Goal: Task Accomplishment & Management: Use online tool/utility

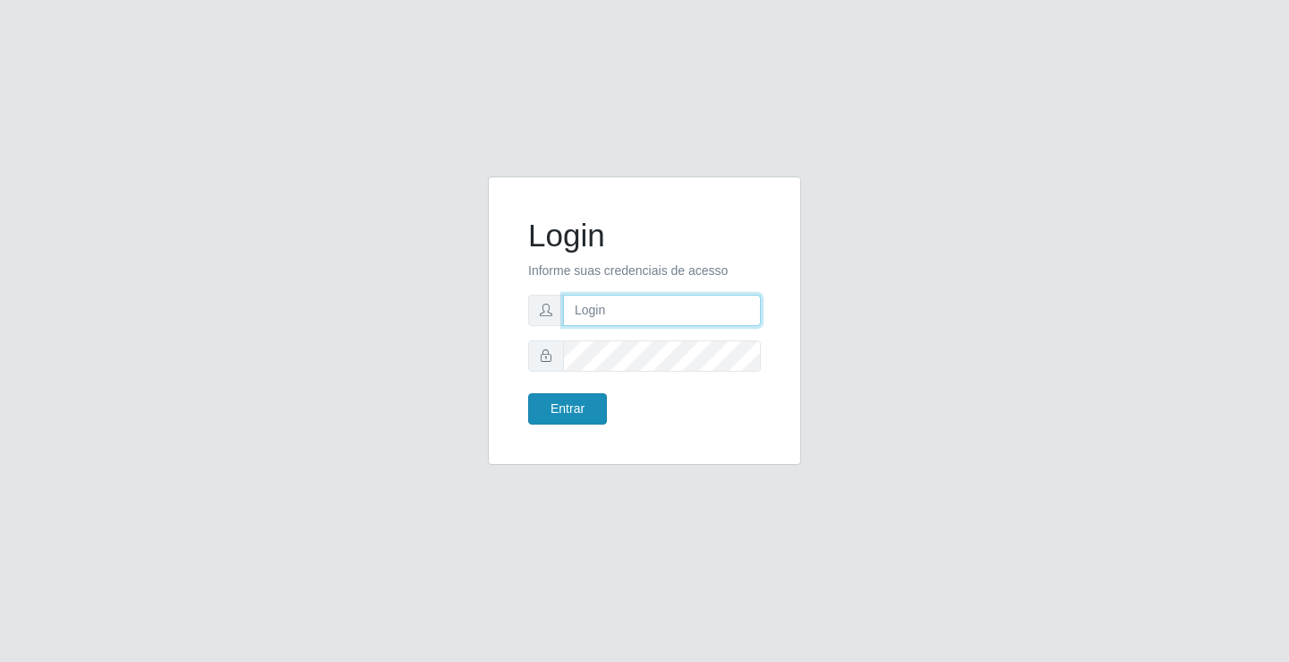
type input "[EMAIL_ADDRESS][DOMAIN_NAME]"
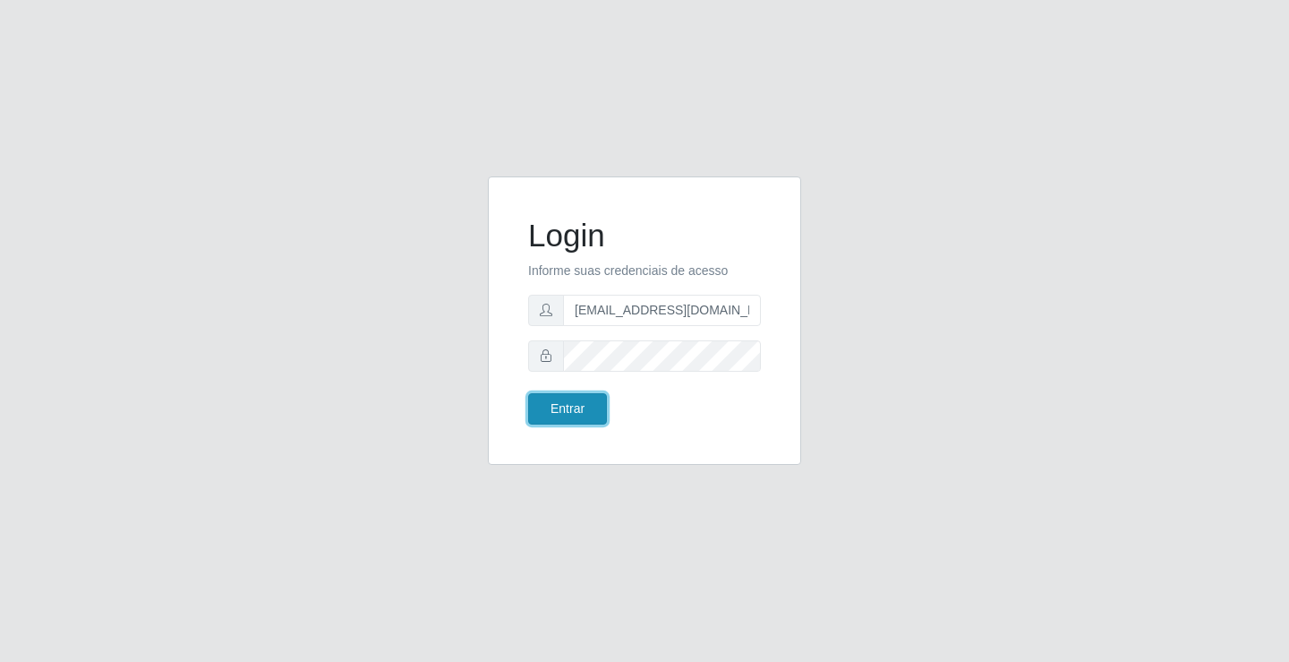
click at [595, 406] on button "Entrar" at bounding box center [567, 408] width 79 height 31
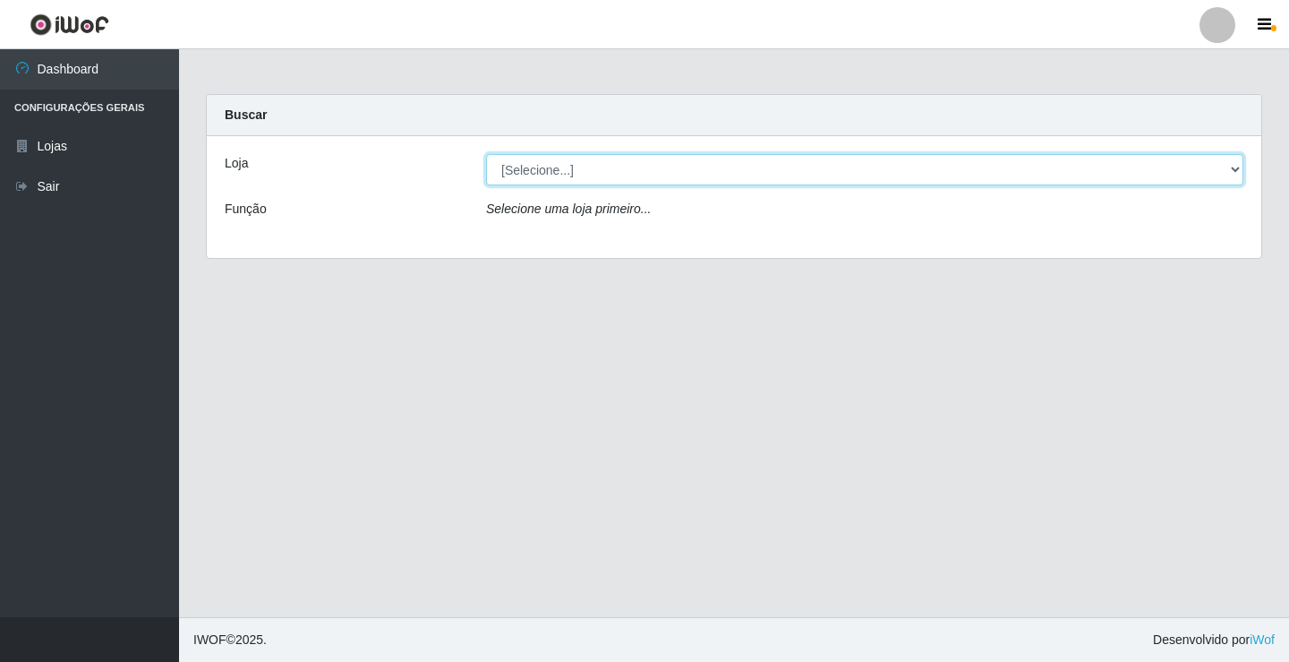
click at [579, 167] on select "[Selecione...] Rede Potiguar 4 - Extremoz" at bounding box center [865, 169] width 758 height 31
select select "78"
click at [486, 154] on select "[Selecione...] Rede Potiguar 4 - Extremoz" at bounding box center [865, 169] width 758 height 31
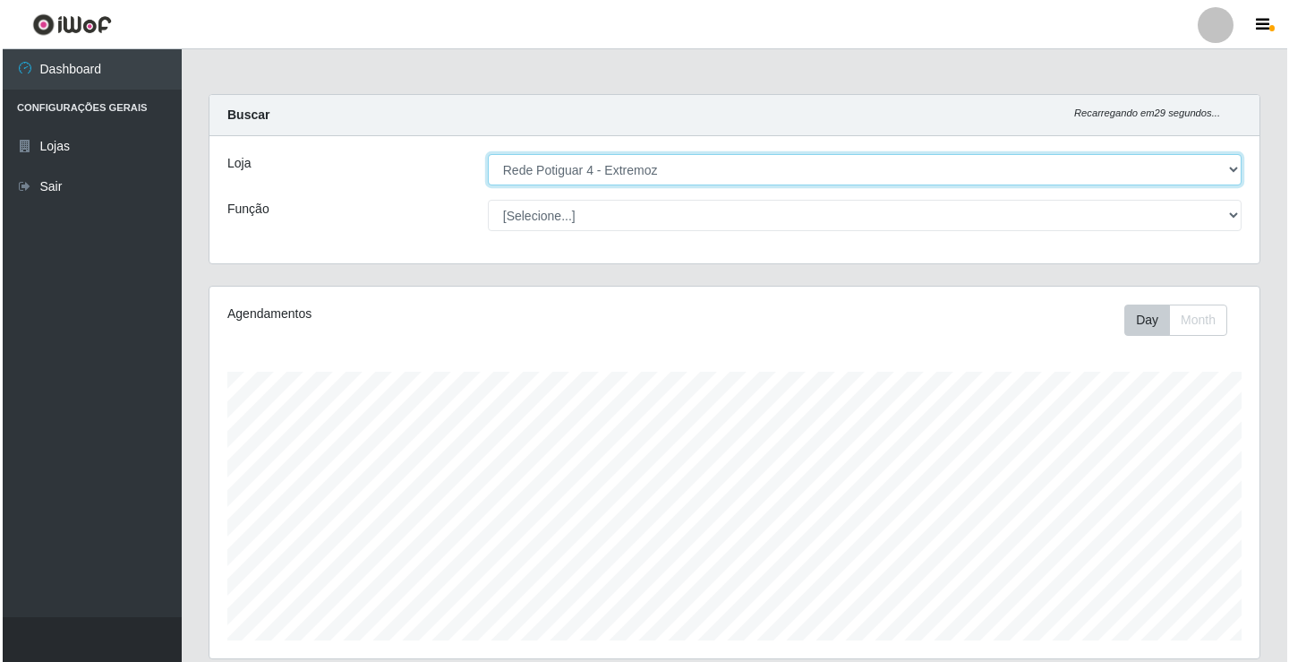
scroll to position [368, 0]
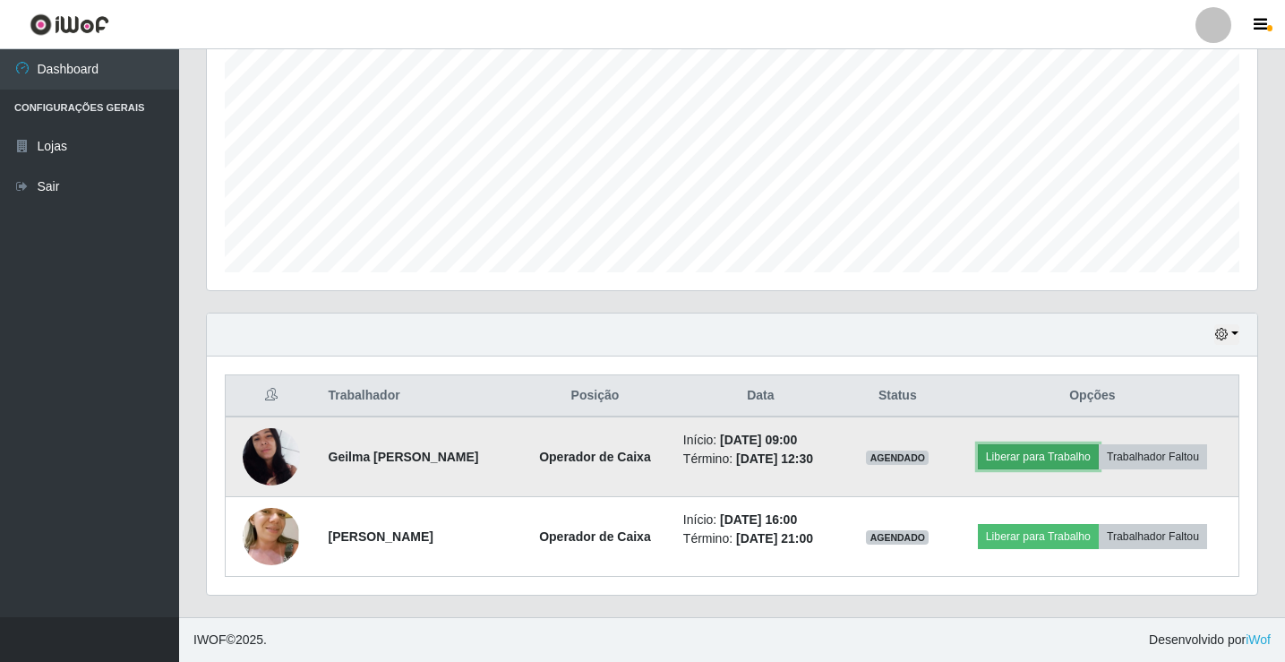
click at [1063, 468] on button "Liberar para Trabalho" at bounding box center [1038, 456] width 121 height 25
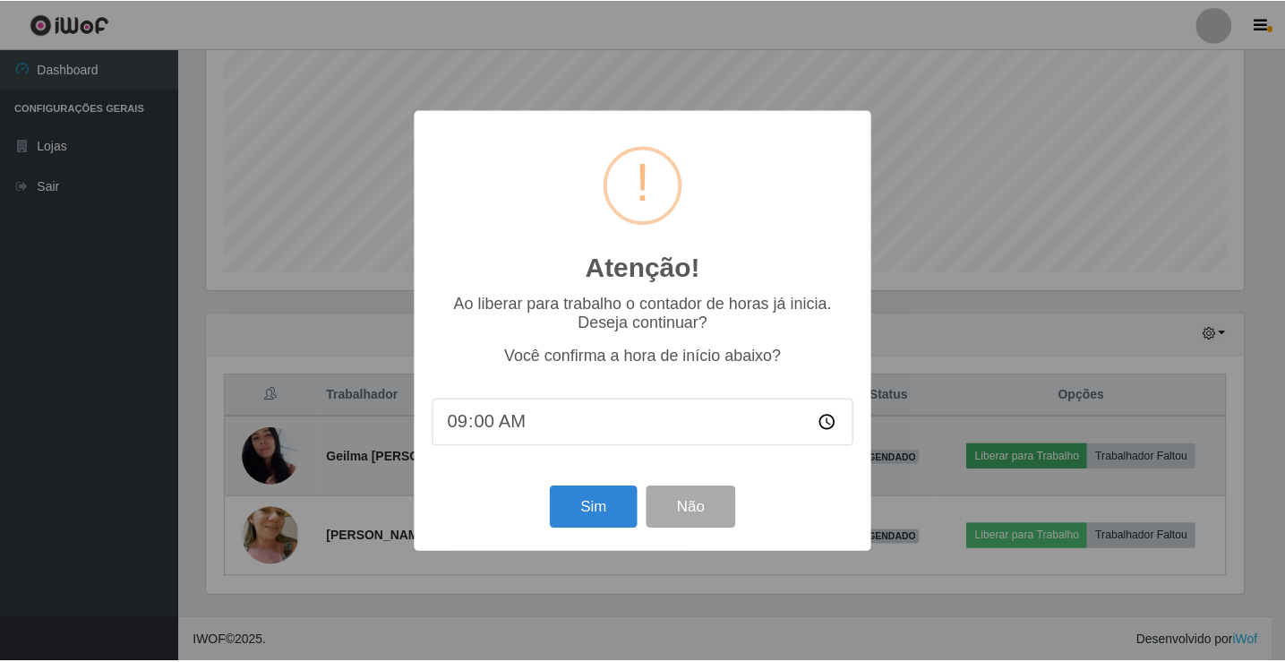
scroll to position [372, 1041]
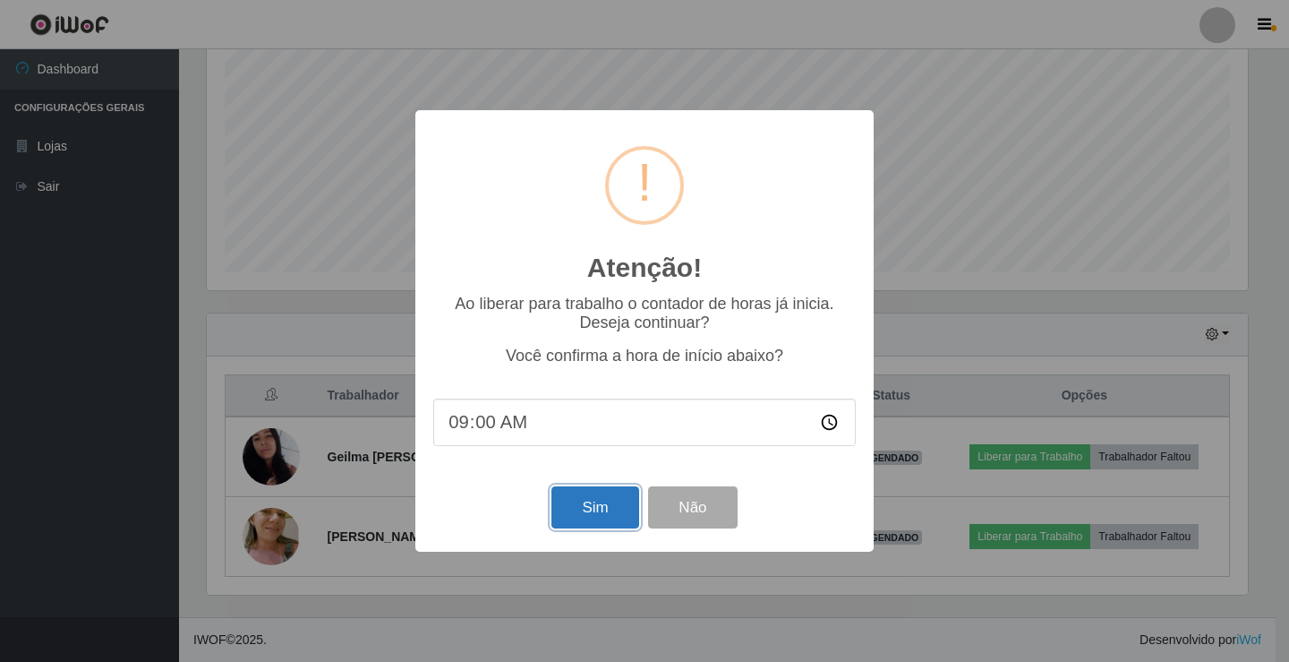
click at [593, 506] on button "Sim" at bounding box center [595, 507] width 87 height 42
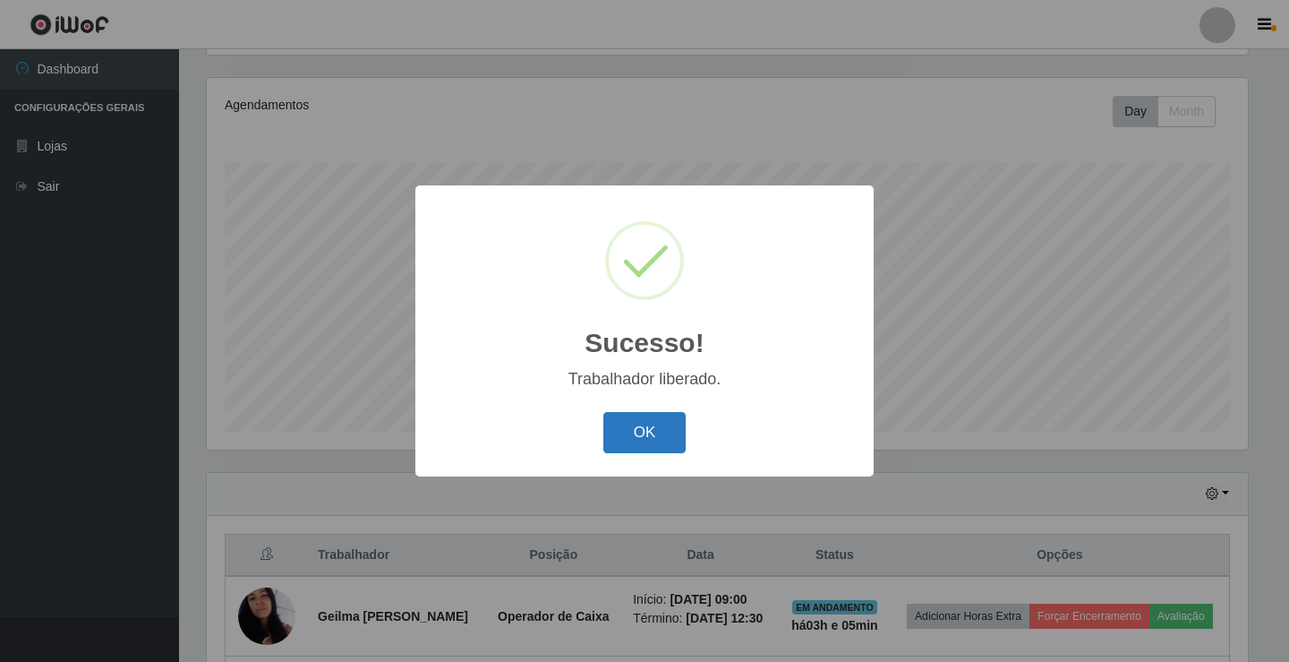
click at [654, 419] on button "OK" at bounding box center [645, 433] width 83 height 42
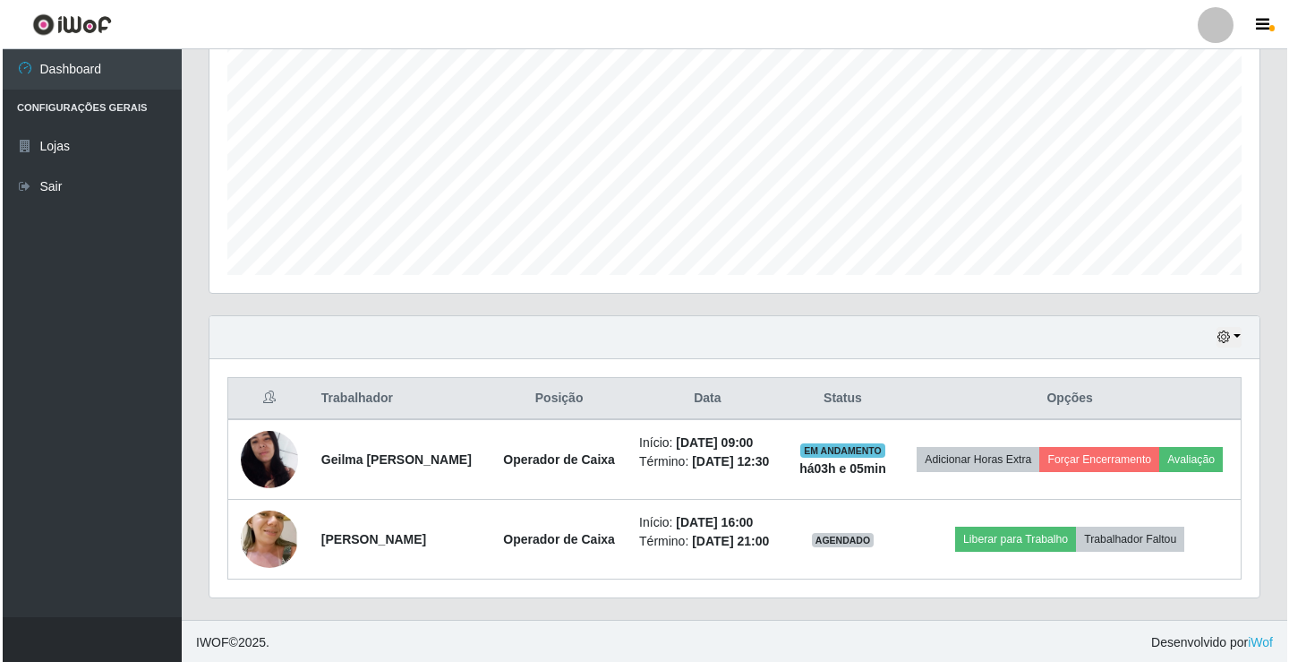
scroll to position [368, 0]
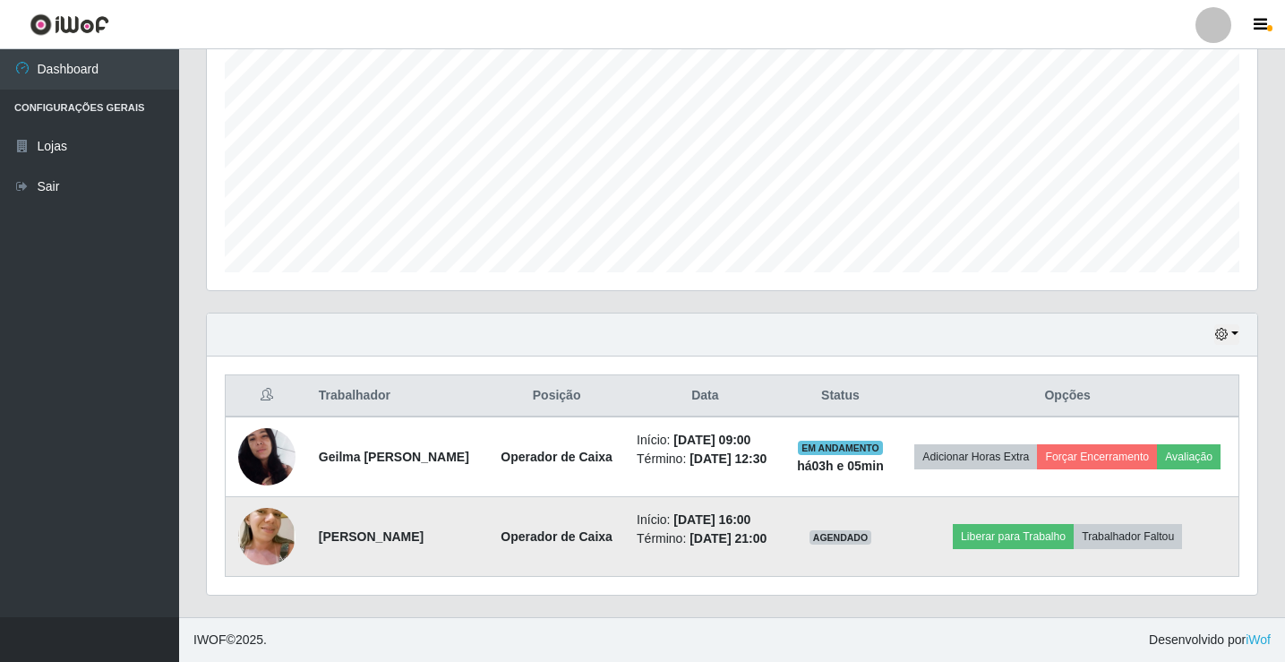
click at [273, 543] on img at bounding box center [266, 536] width 57 height 107
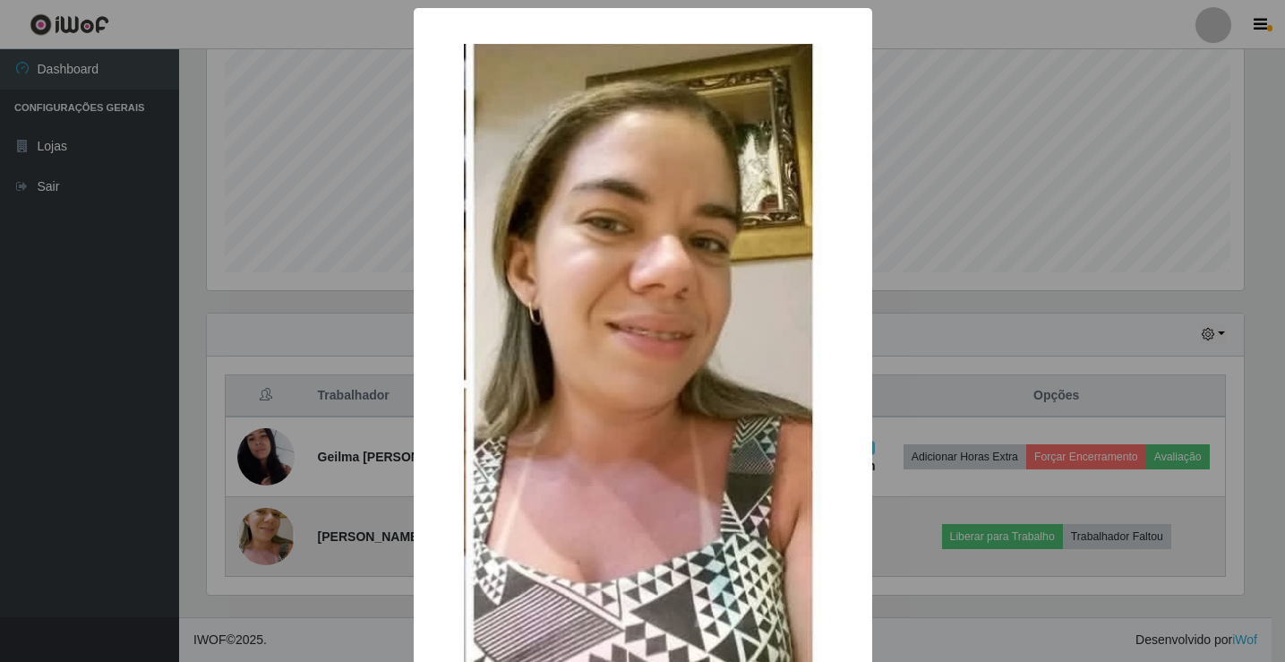
scroll to position [372, 1041]
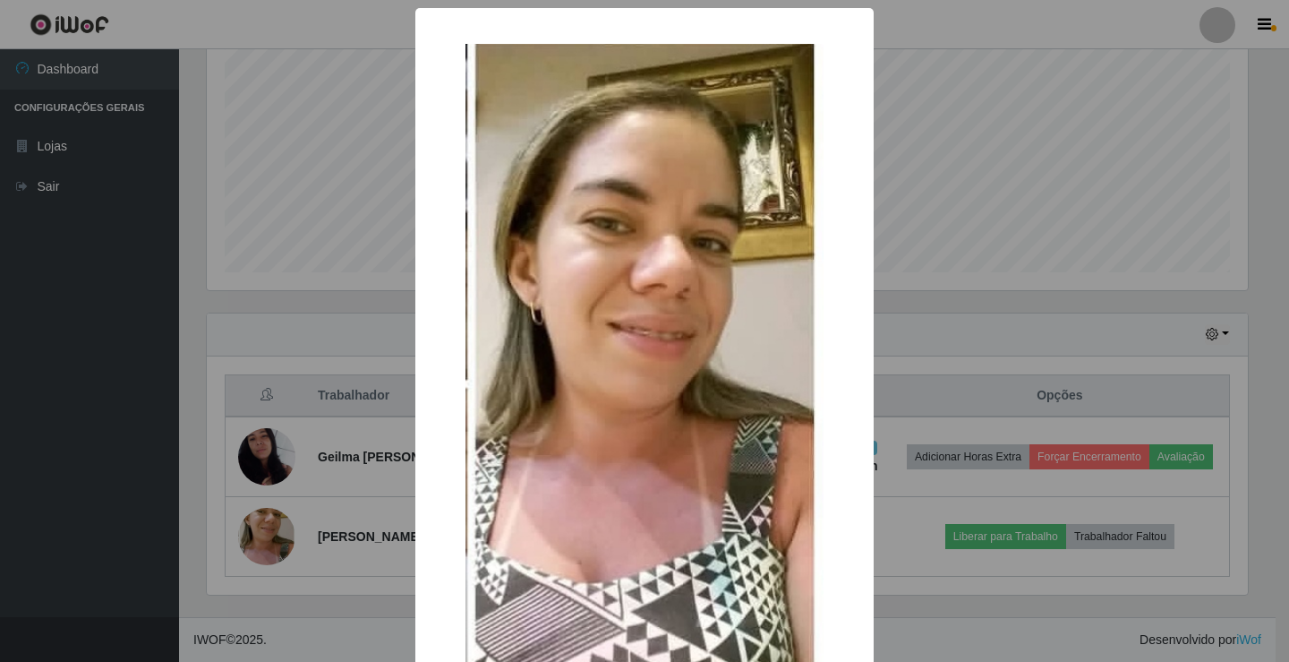
click at [1023, 86] on div "× OK Cancel" at bounding box center [644, 331] width 1289 height 662
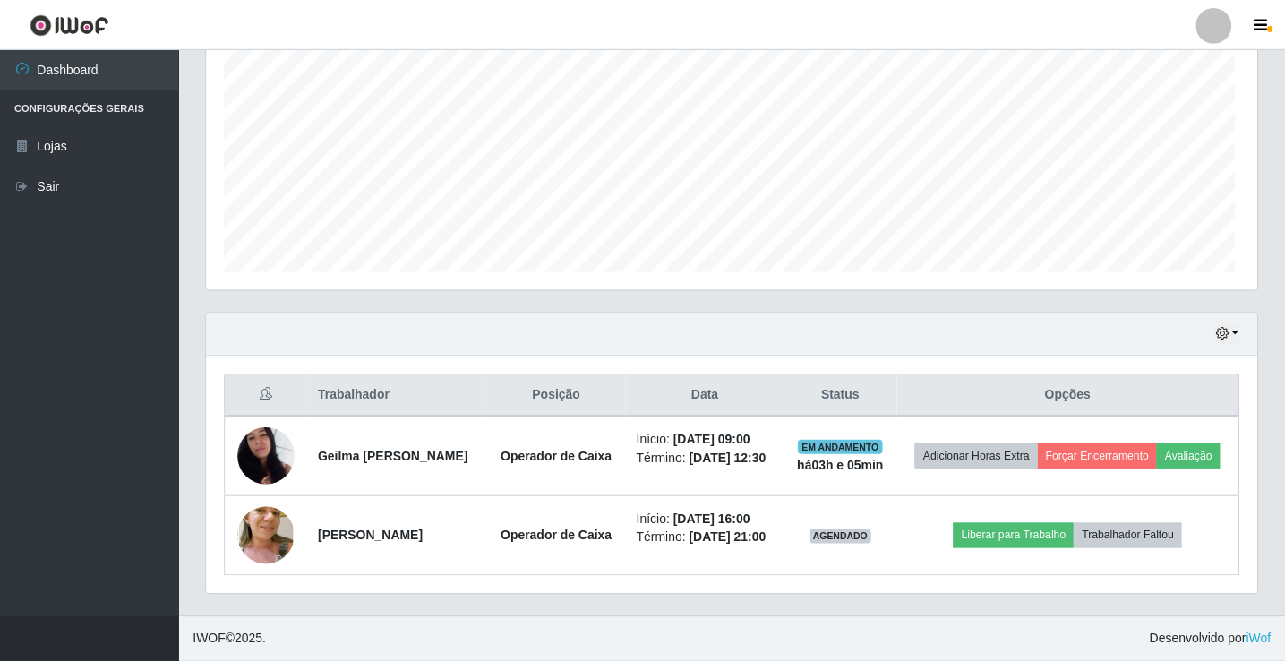
scroll to position [372, 1050]
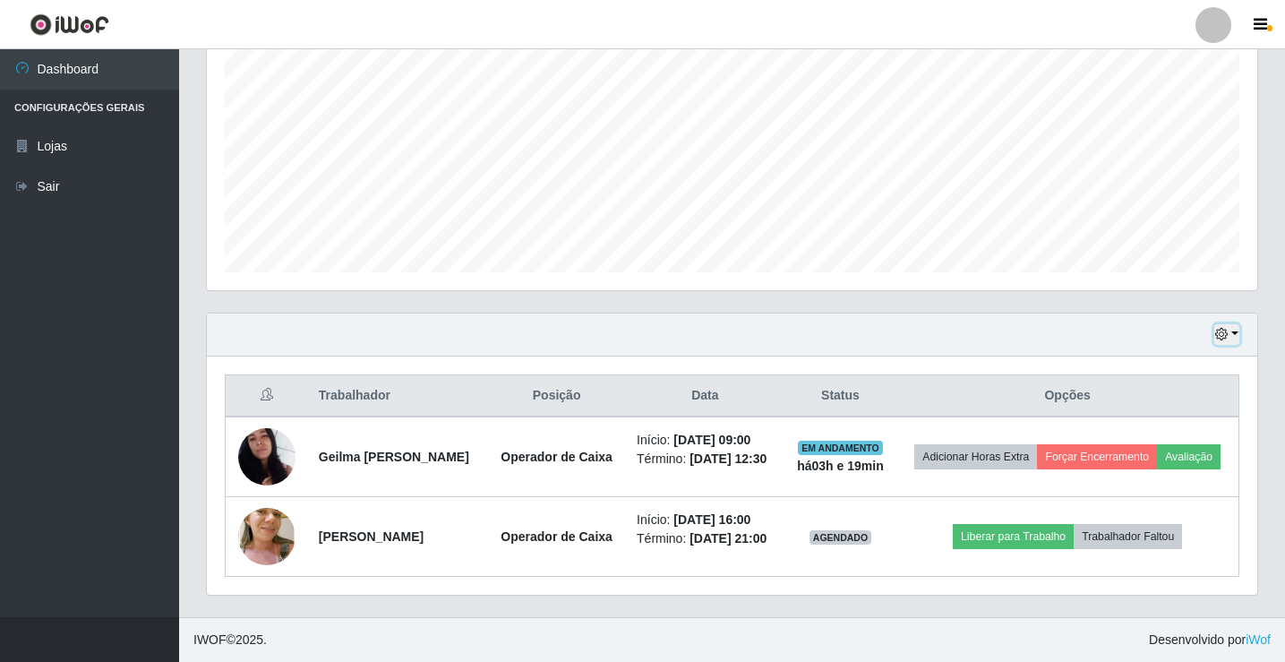
click at [1234, 336] on button "button" at bounding box center [1226, 334] width 25 height 21
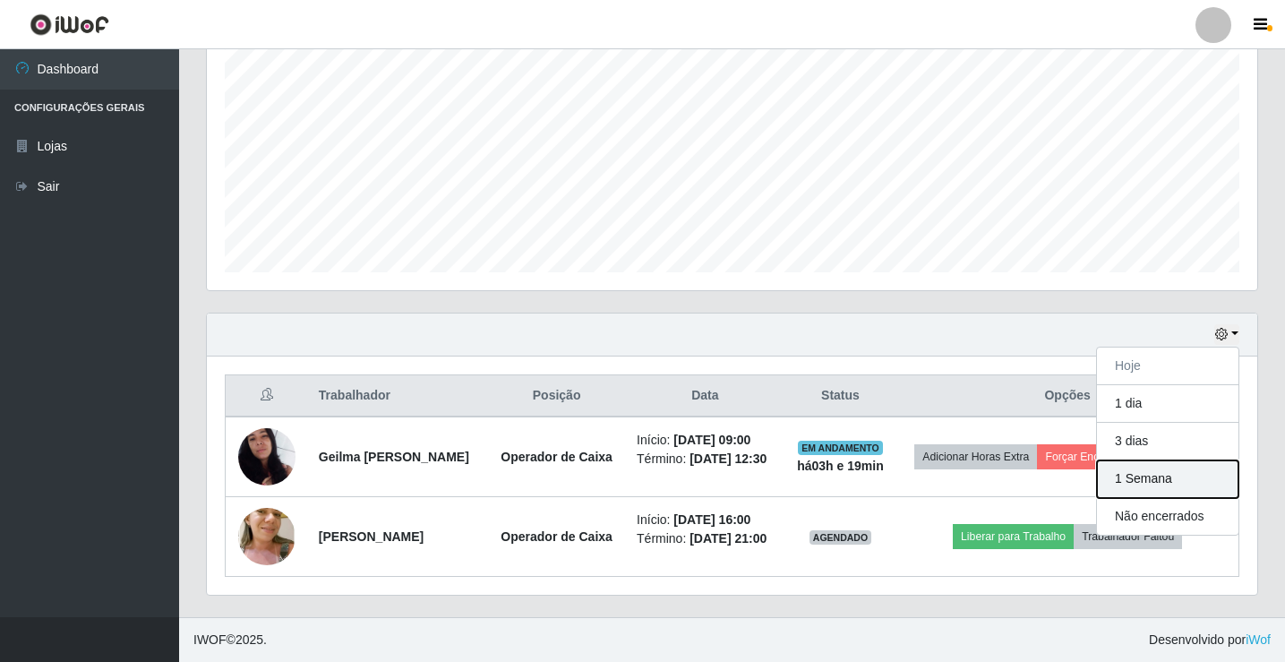
click at [1180, 480] on button "1 Semana" at bounding box center [1167, 479] width 141 height 38
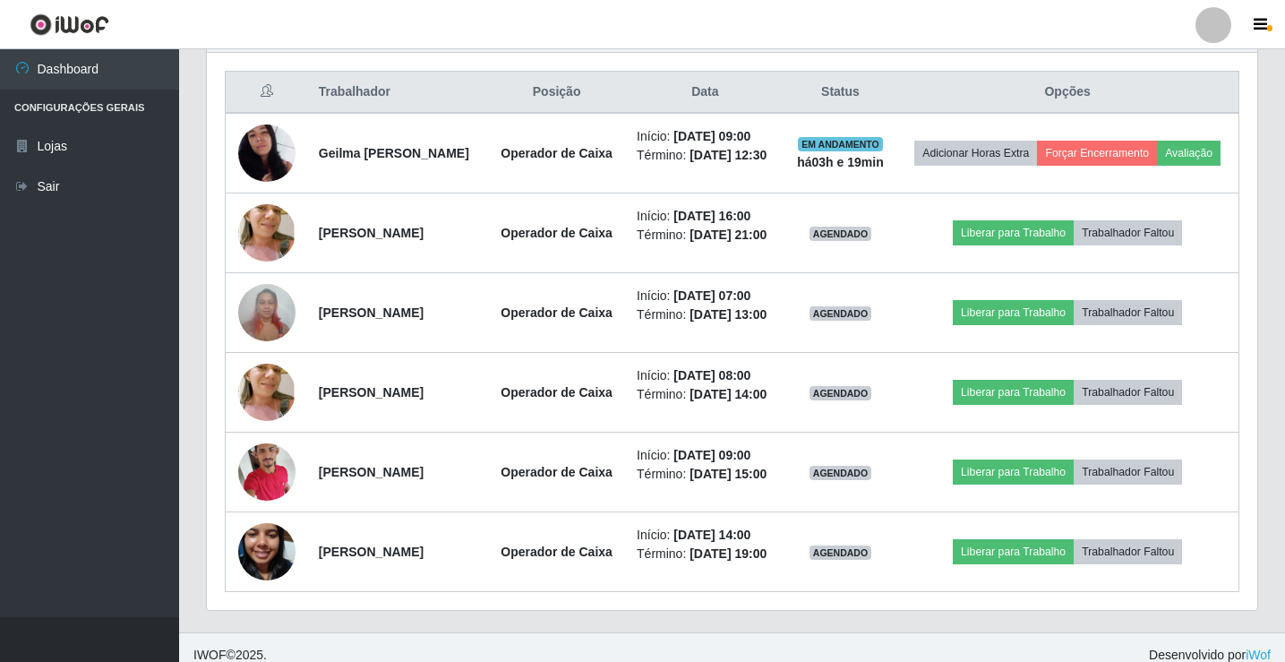
scroll to position [767, 0]
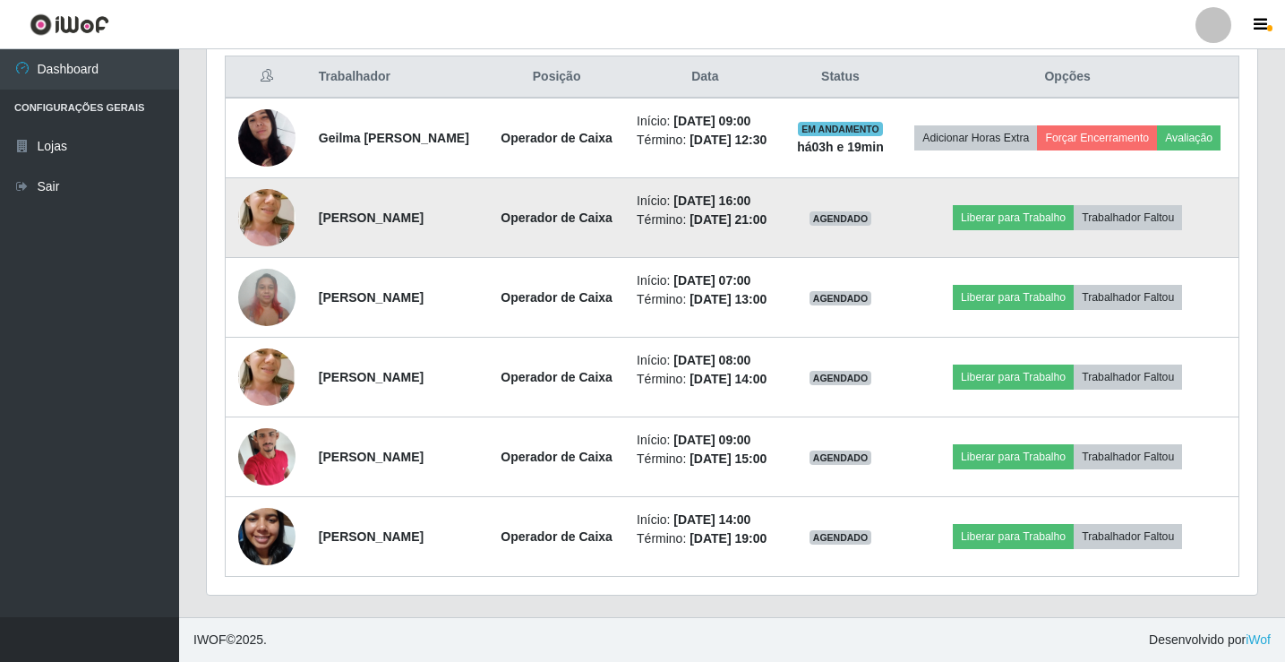
click at [266, 164] on img at bounding box center [266, 217] width 57 height 107
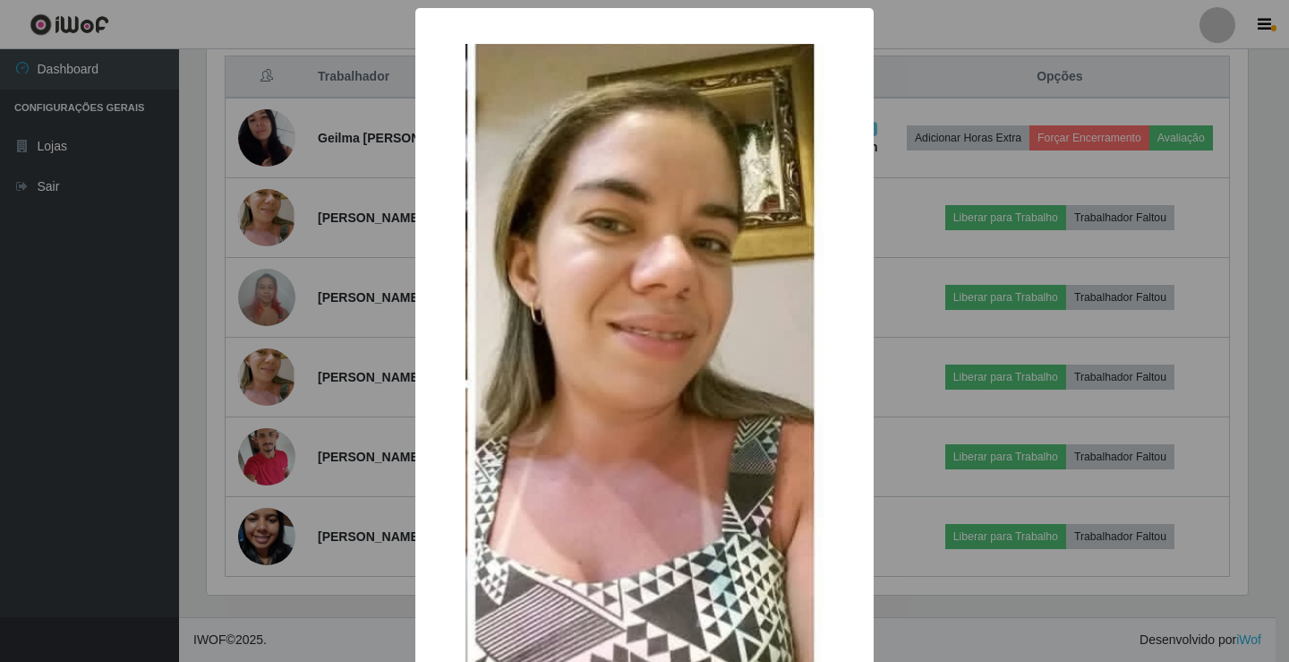
click at [205, 158] on div "× OK Cancel" at bounding box center [644, 331] width 1289 height 662
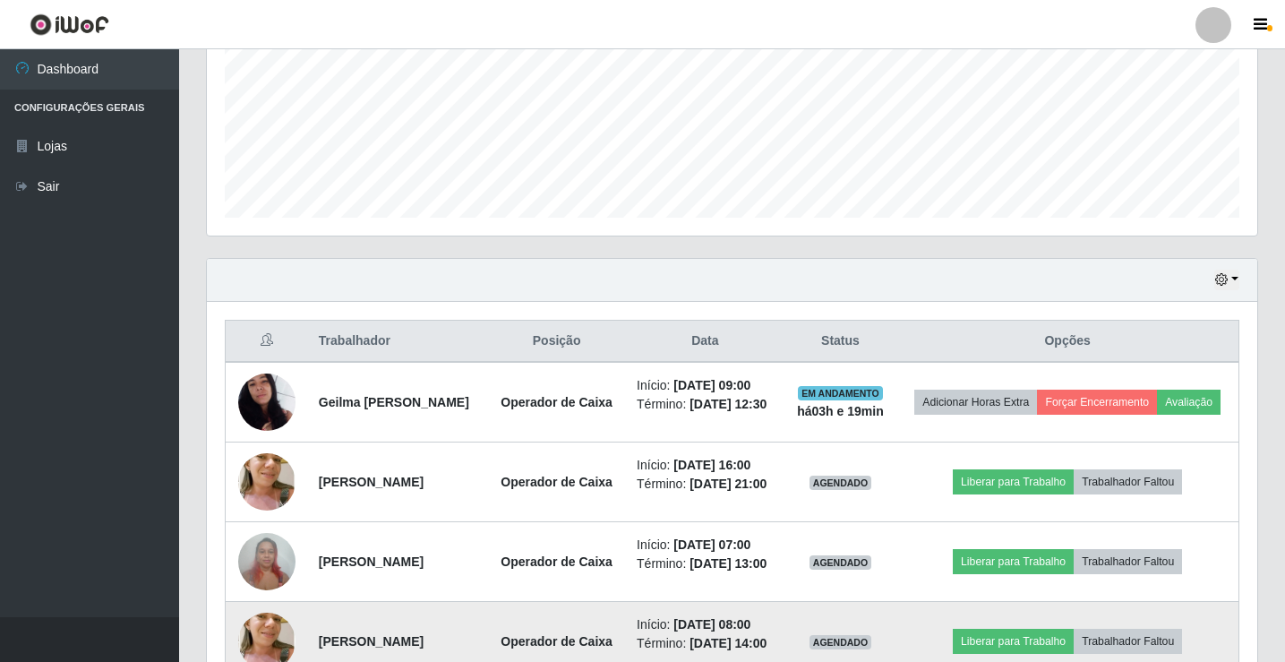
scroll to position [409, 0]
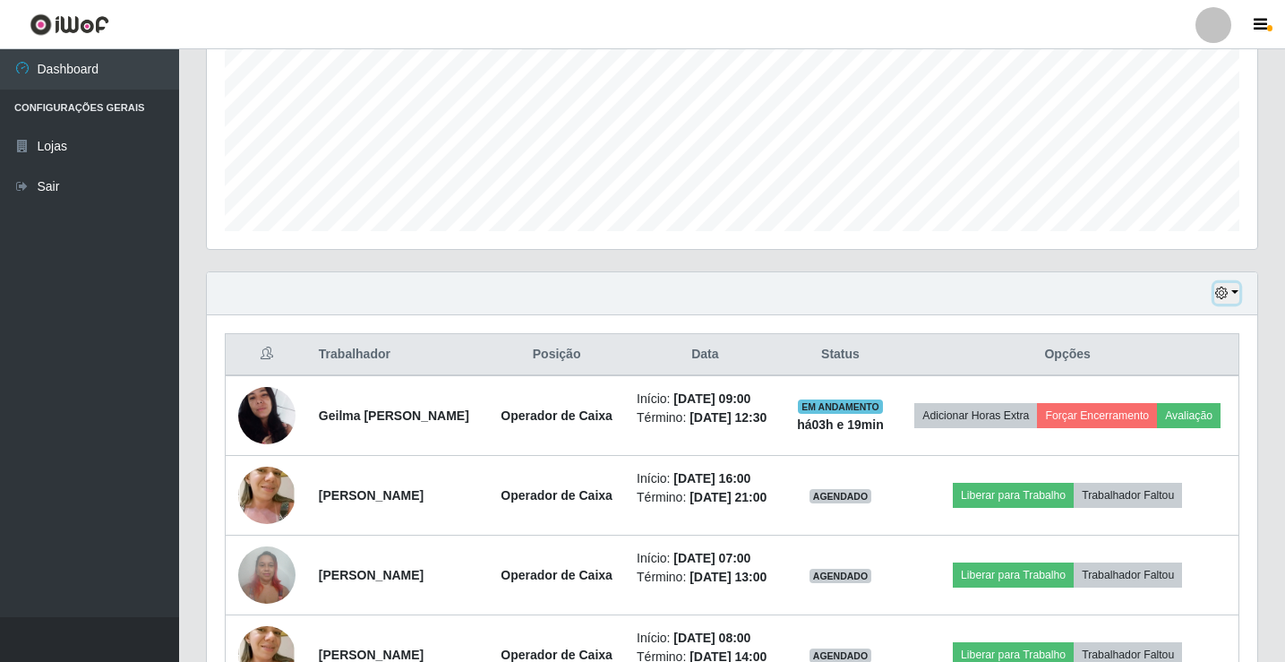
click at [1238, 296] on button "button" at bounding box center [1226, 293] width 25 height 21
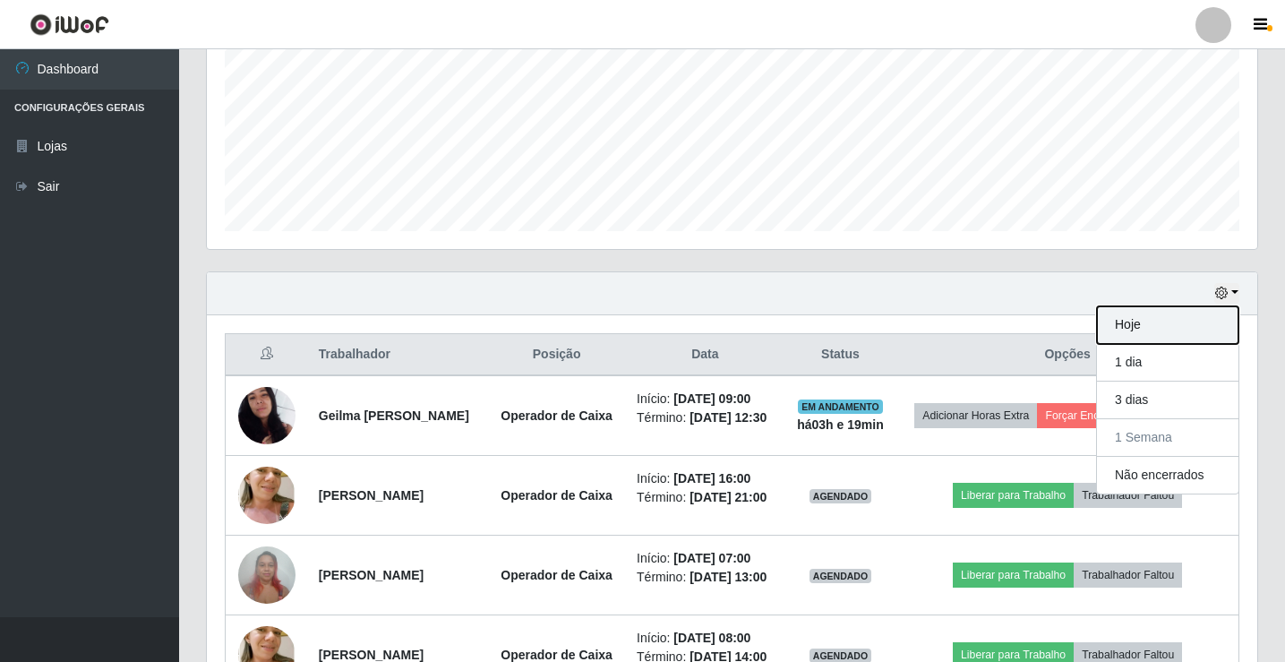
click at [1161, 324] on button "Hoje" at bounding box center [1167, 325] width 141 height 38
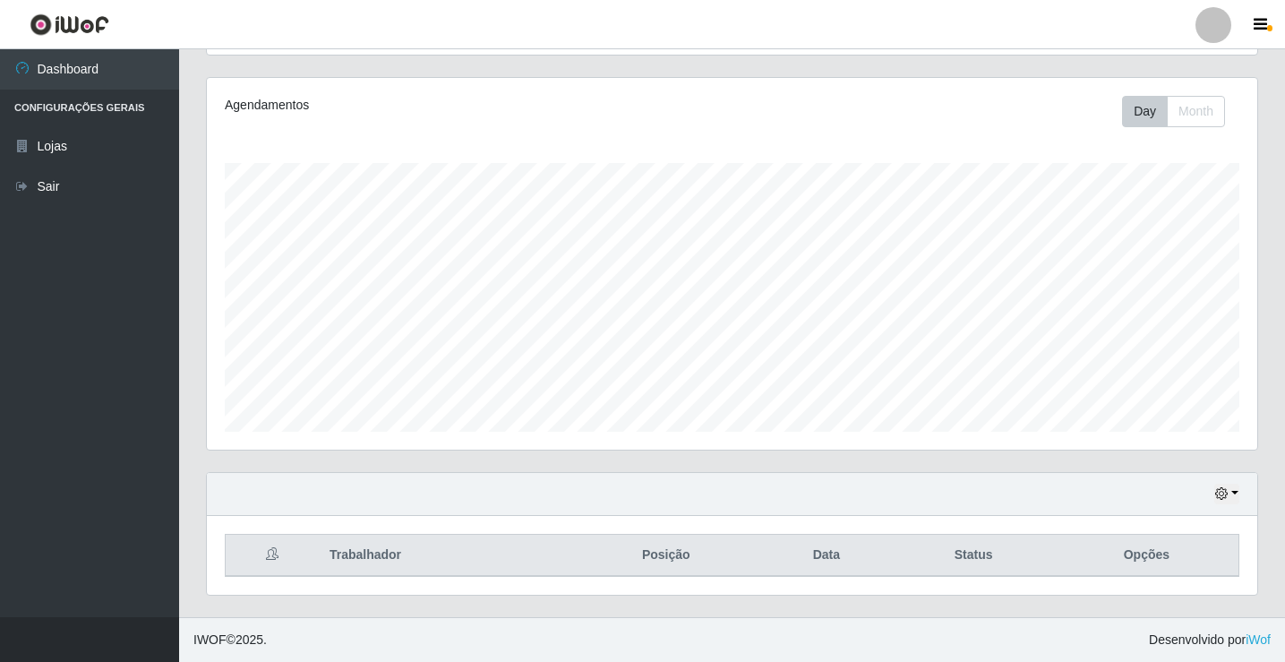
scroll to position [368, 0]
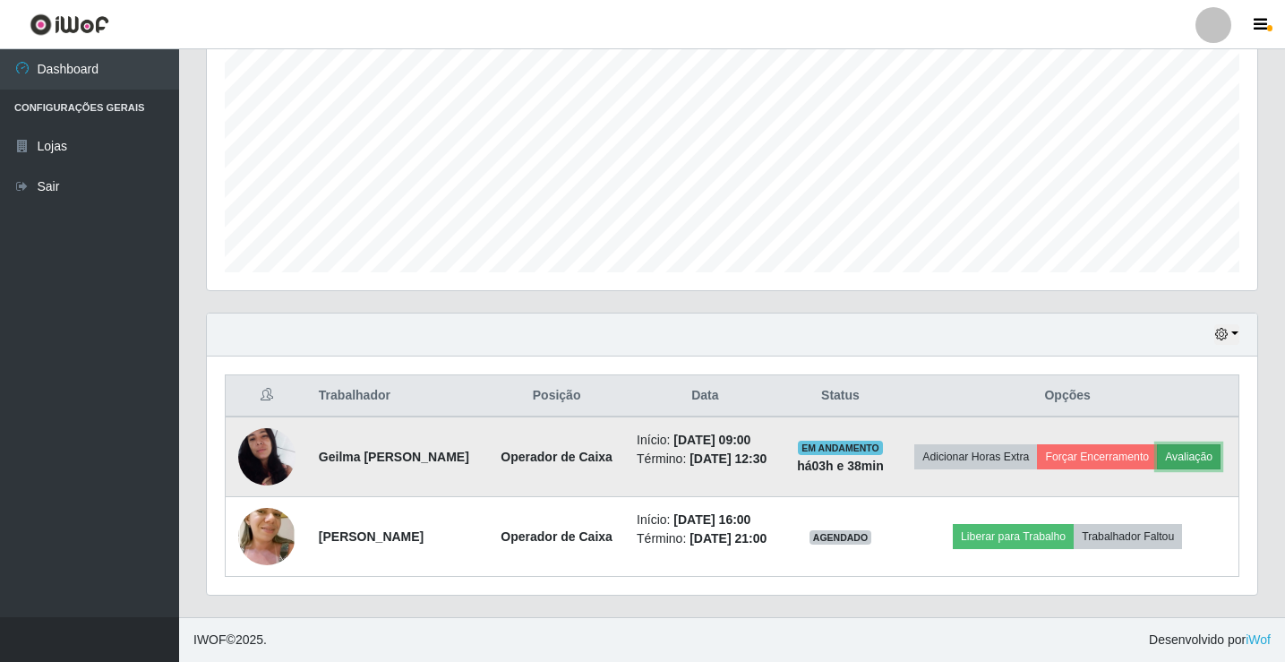
click at [1197, 450] on button "Avaliação" at bounding box center [1189, 456] width 64 height 25
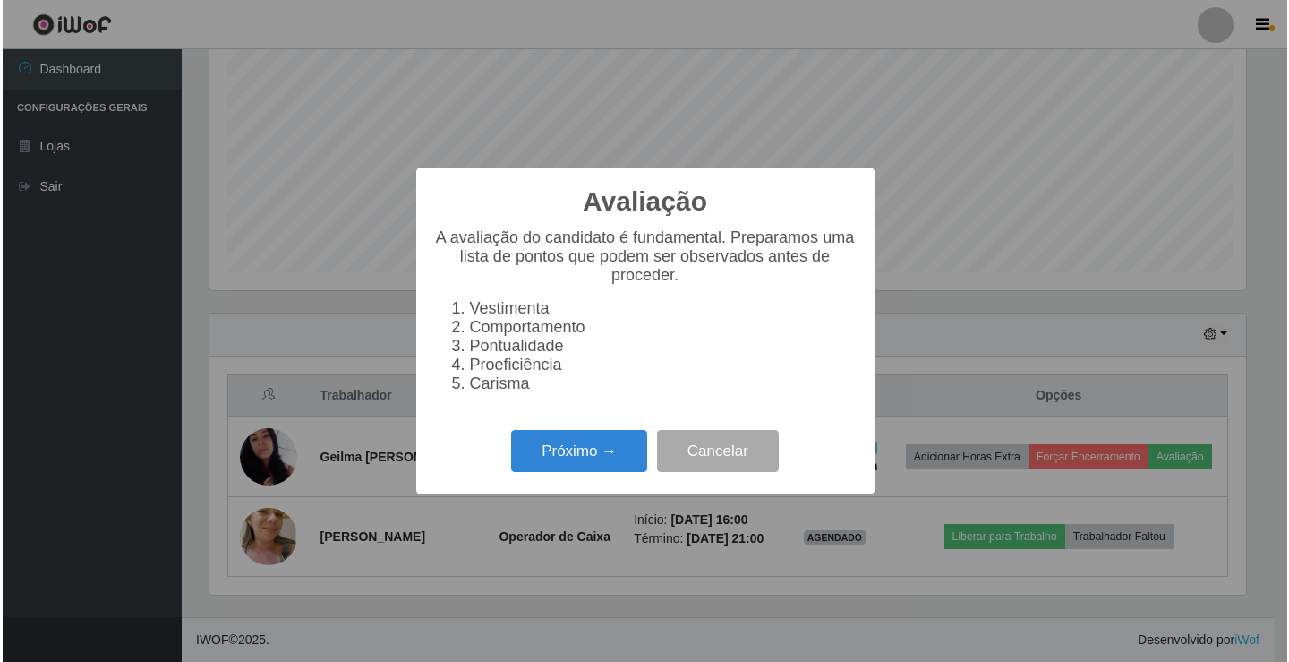
scroll to position [372, 1041]
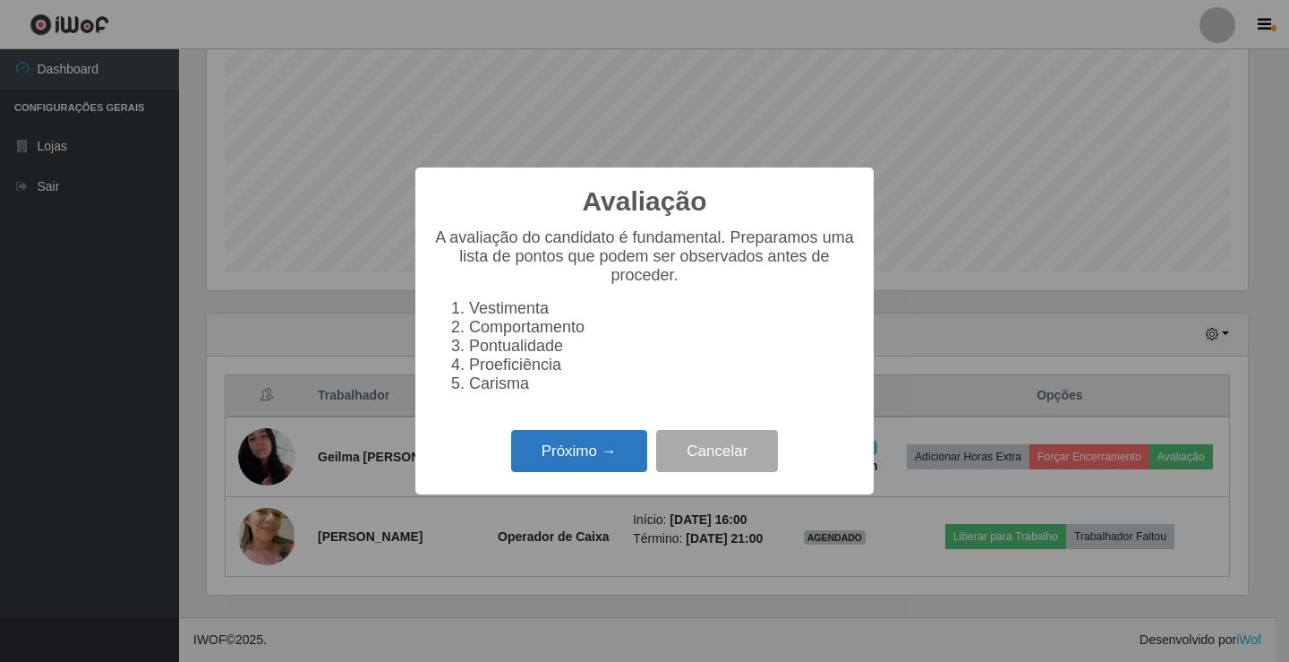
click at [575, 464] on button "Próximo →" at bounding box center [579, 451] width 136 height 42
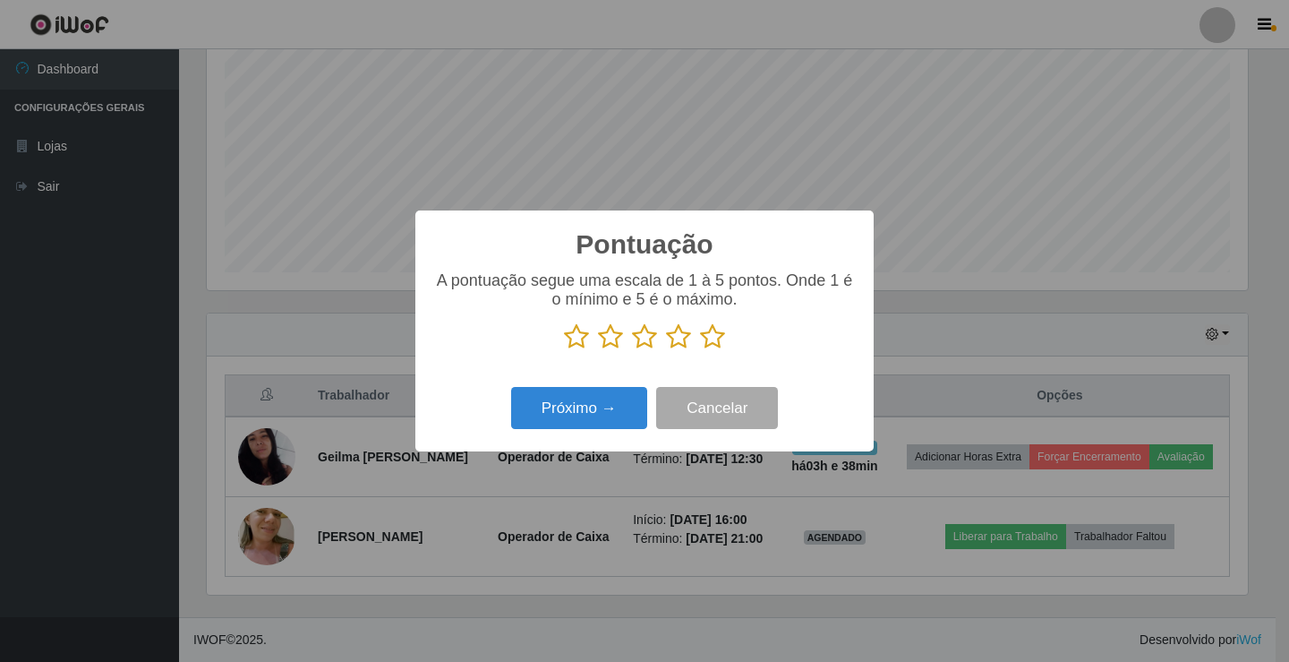
click at [713, 339] on icon at bounding box center [712, 336] width 25 height 27
click at [700, 350] on input "radio" at bounding box center [700, 350] width 0 height 0
click at [577, 409] on button "Próximo →" at bounding box center [579, 408] width 136 height 42
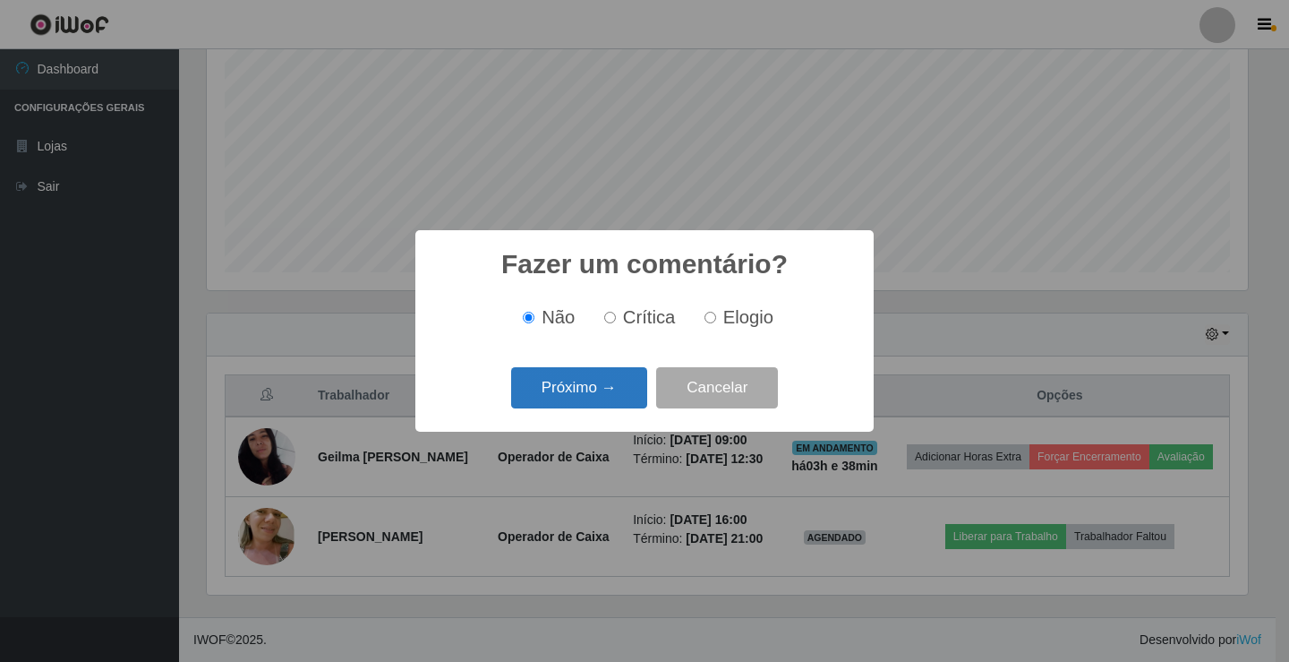
click at [586, 398] on button "Próximo →" at bounding box center [579, 388] width 136 height 42
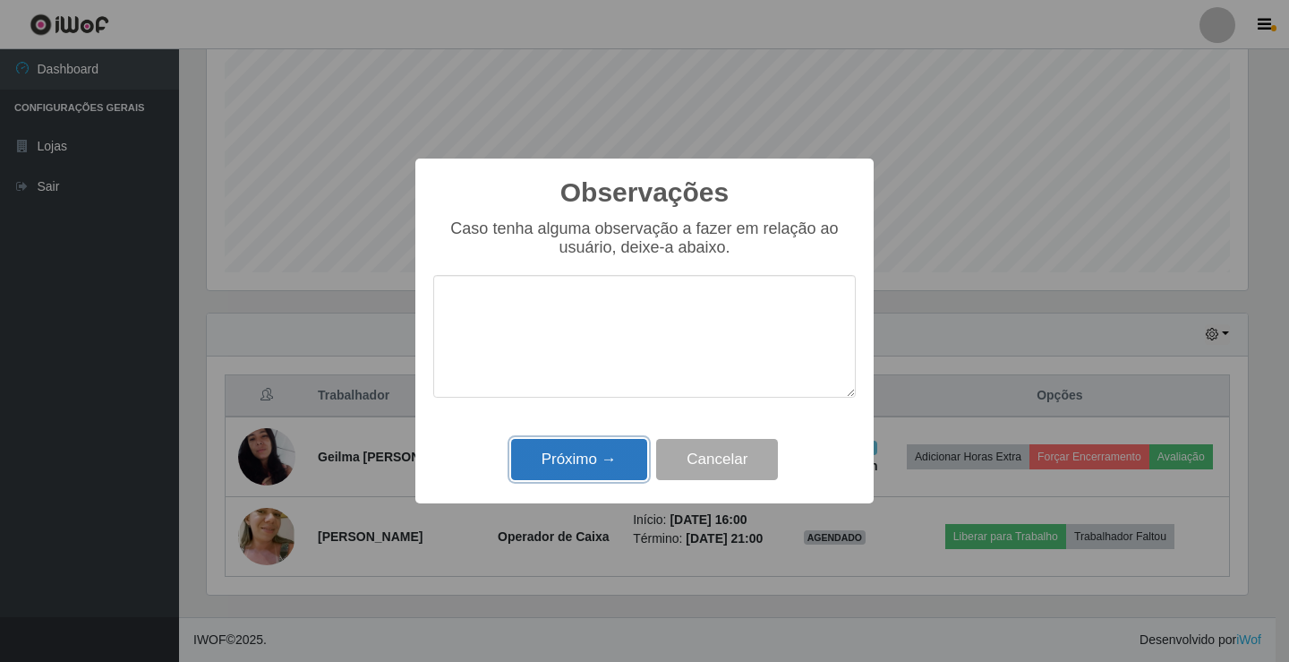
click at [581, 460] on button "Próximo →" at bounding box center [579, 460] width 136 height 42
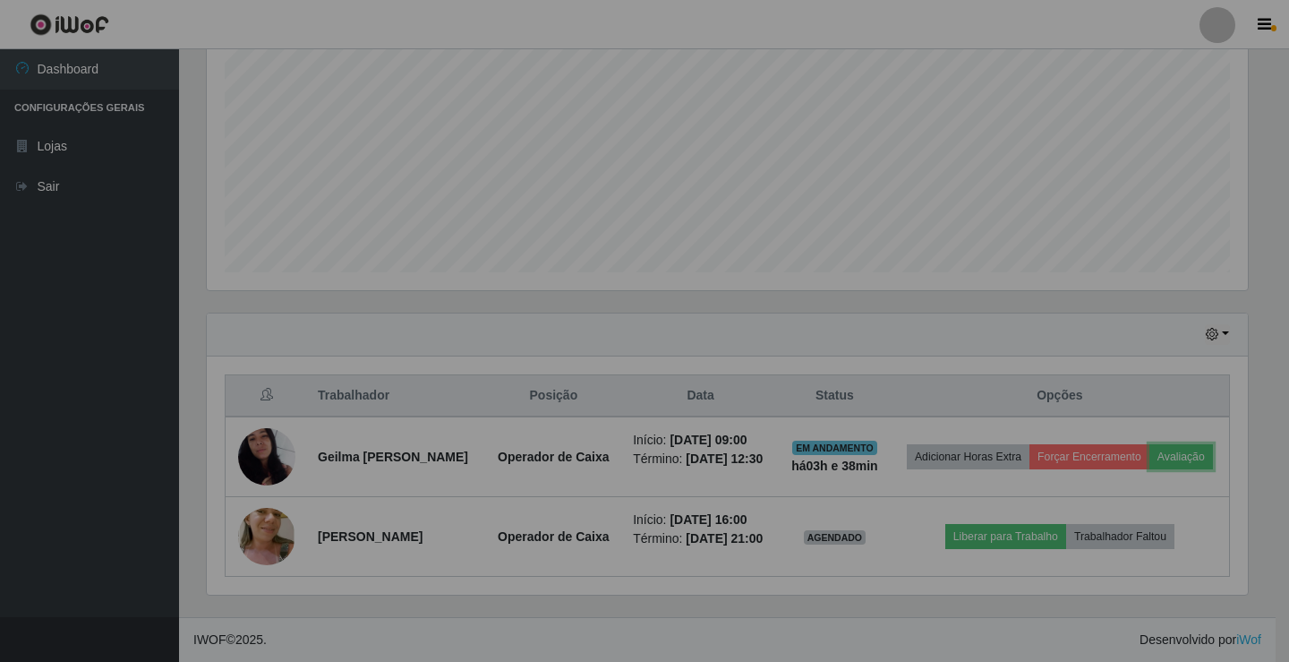
scroll to position [372, 1050]
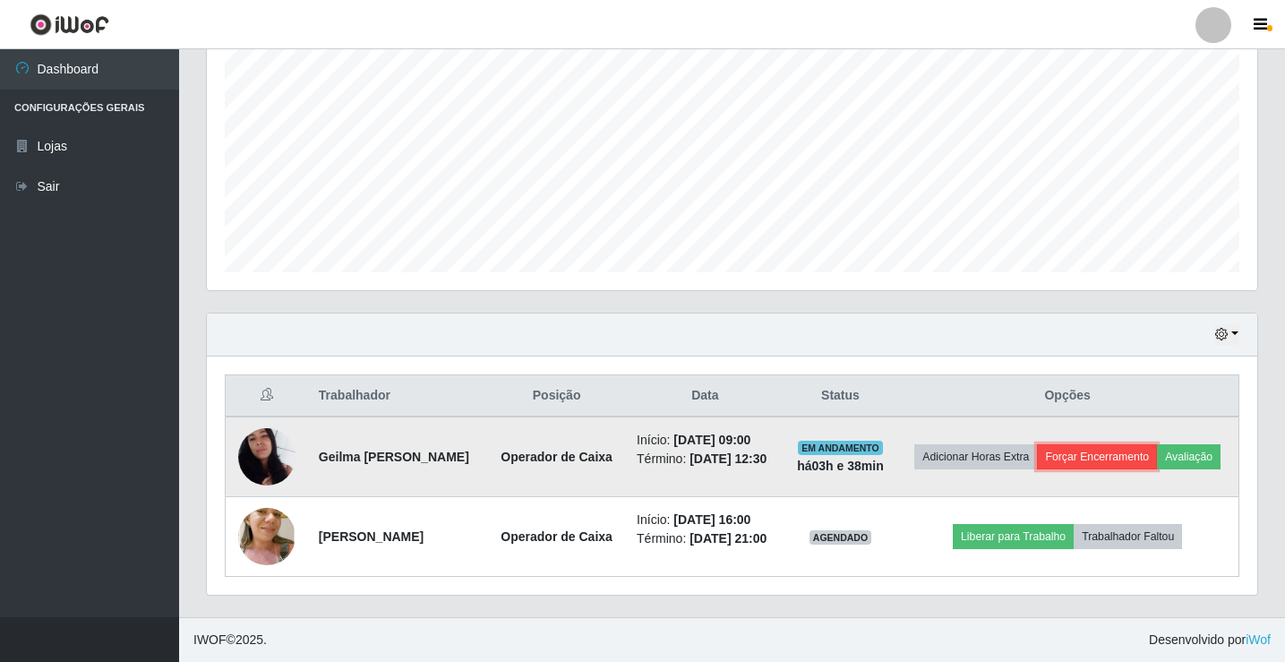
click at [1097, 458] on button "Forçar Encerramento" at bounding box center [1097, 456] width 120 height 25
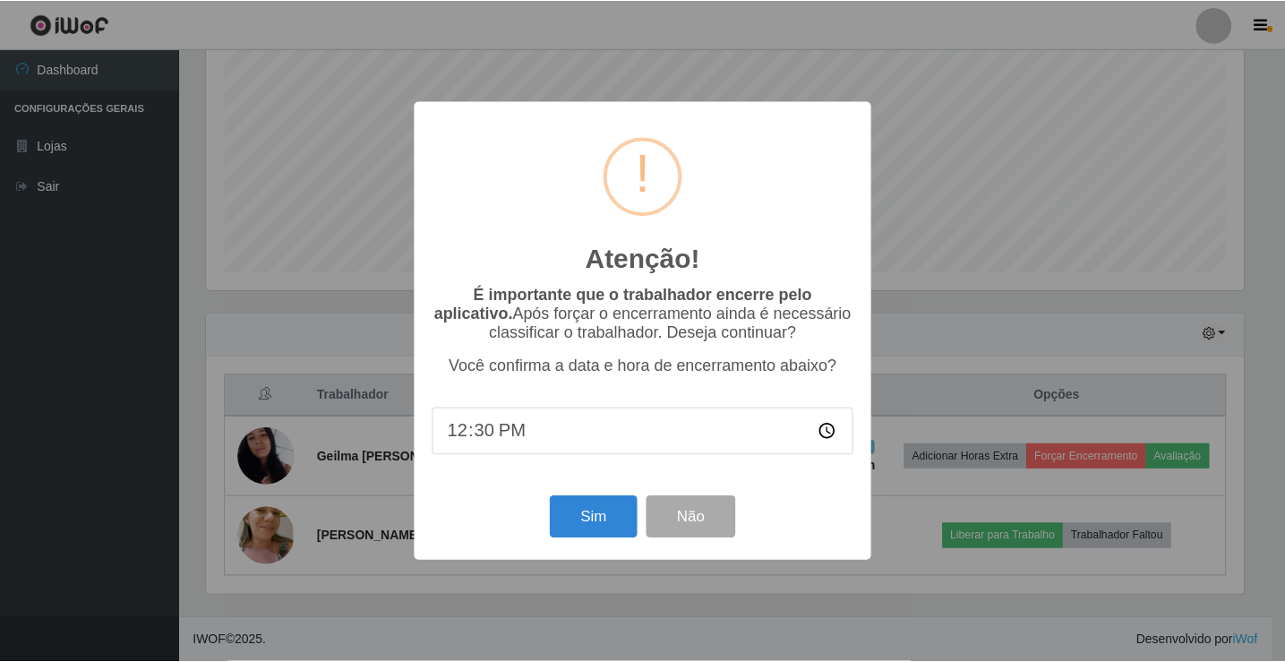
scroll to position [372, 1041]
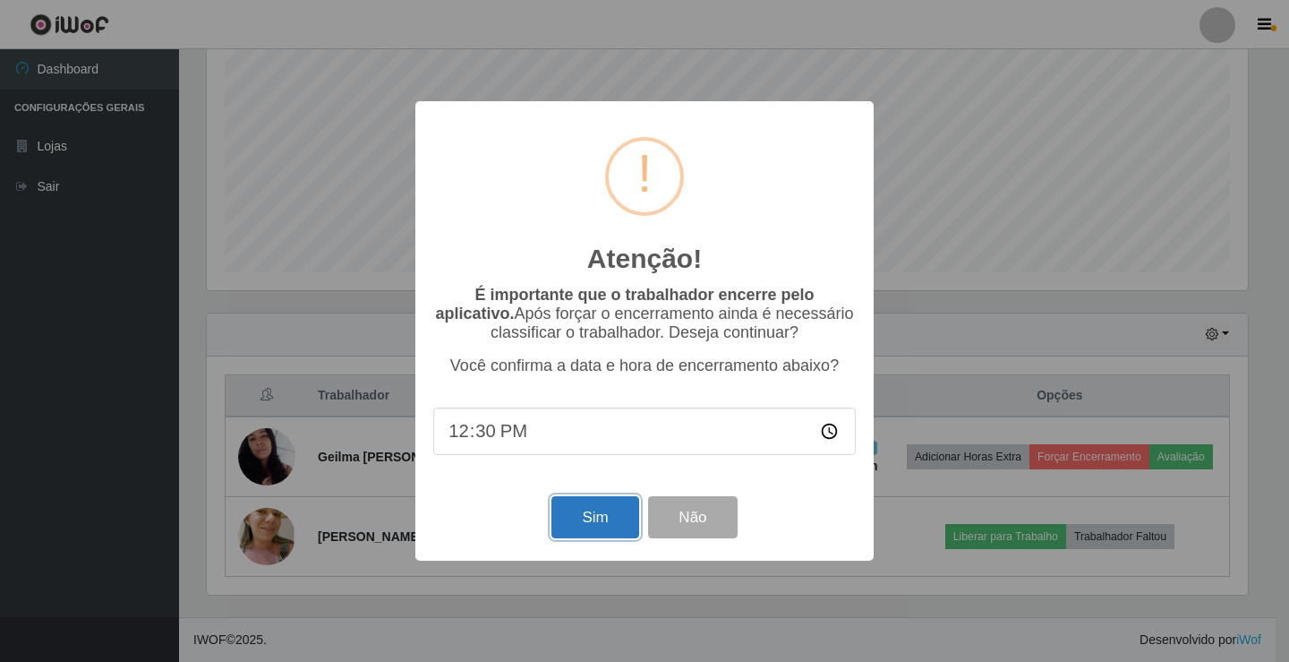
click at [582, 519] on button "Sim" at bounding box center [595, 517] width 87 height 42
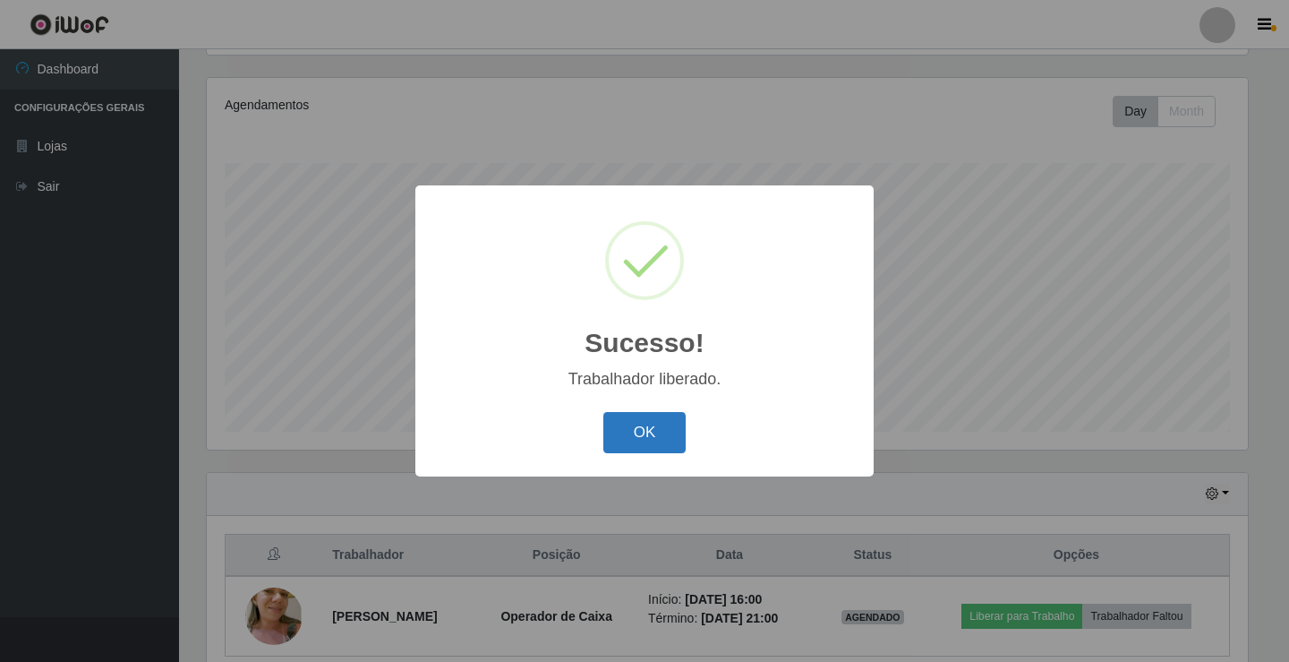
click at [672, 444] on button "OK" at bounding box center [645, 433] width 83 height 42
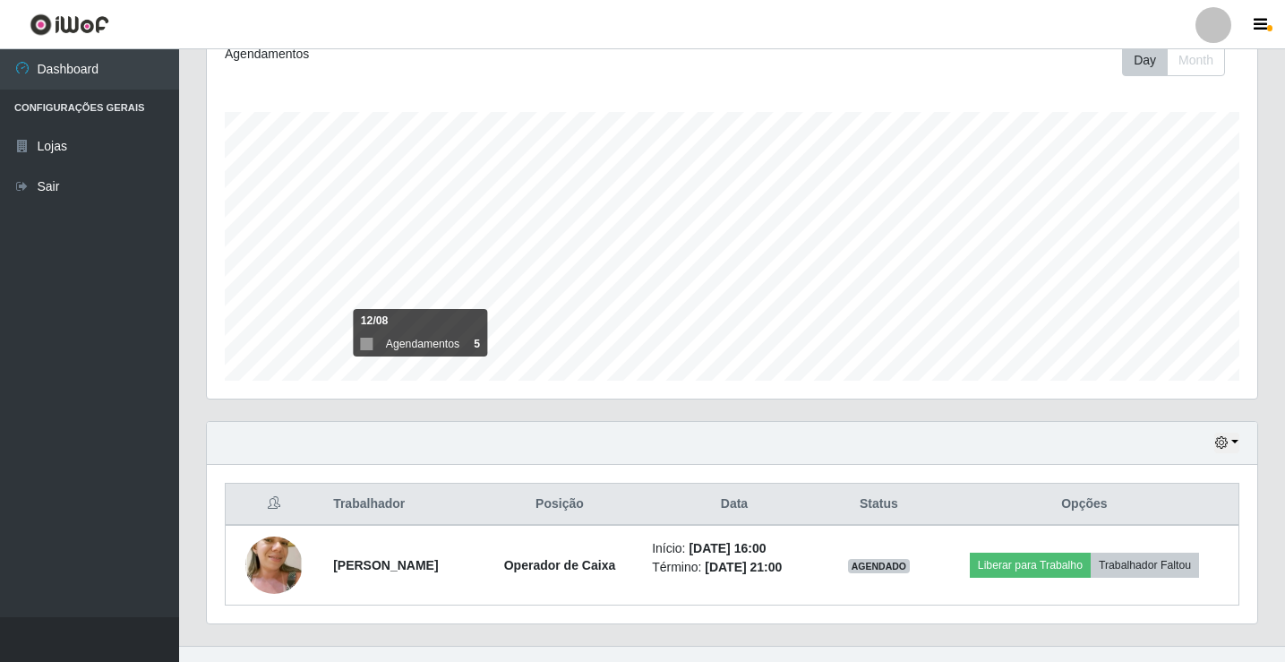
scroll to position [288, 0]
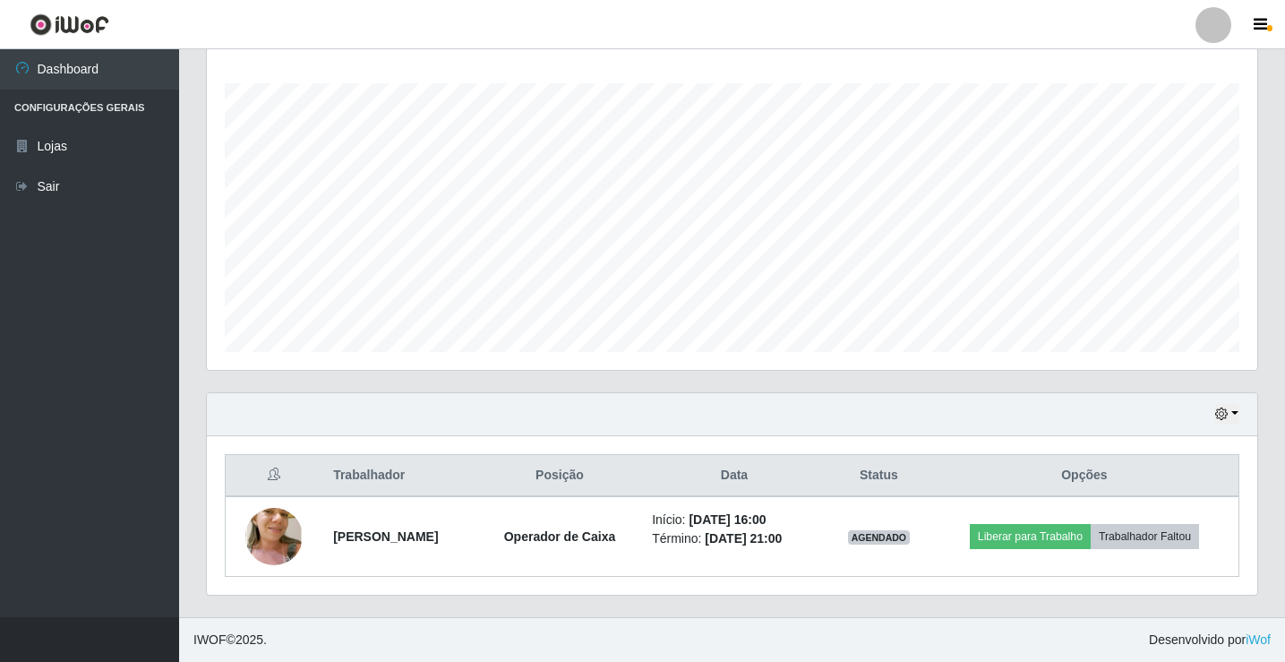
drag, startPoint x: 1056, startPoint y: 435, endPoint x: 986, endPoint y: 465, distance: 75.8
drag, startPoint x: 986, startPoint y: 465, endPoint x: 1234, endPoint y: 410, distance: 254.0
click at [1234, 410] on button "button" at bounding box center [1226, 414] width 25 height 21
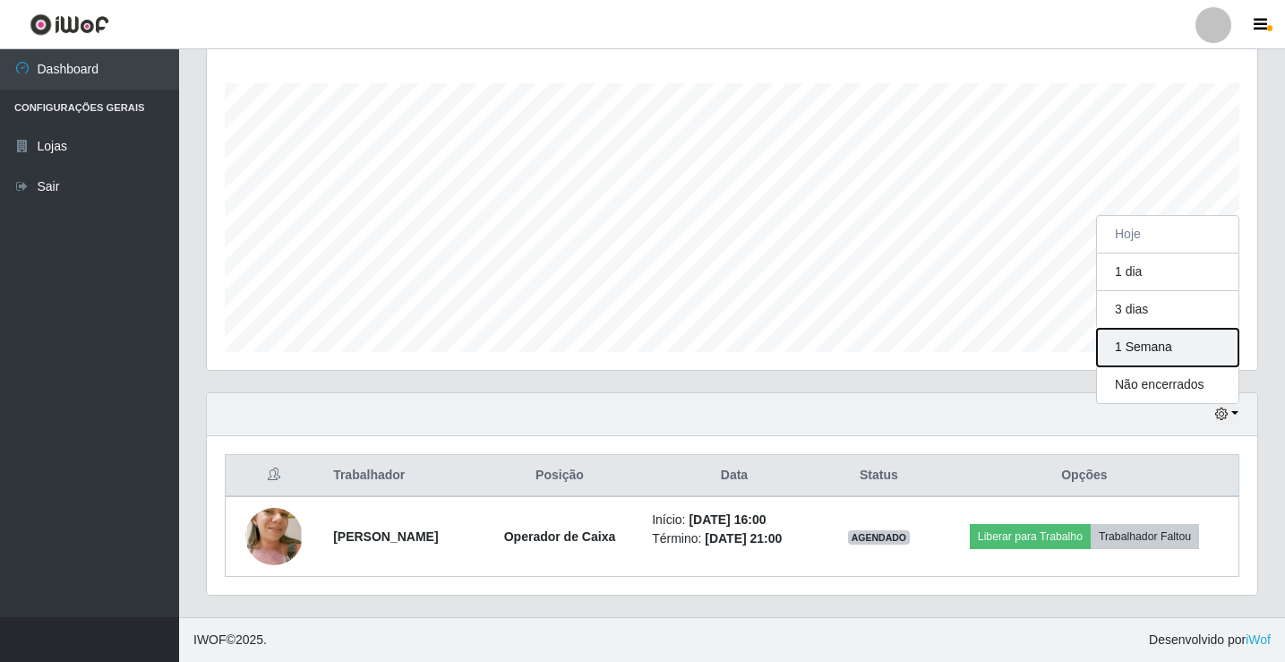
click at [1172, 357] on button "1 Semana" at bounding box center [1167, 348] width 141 height 38
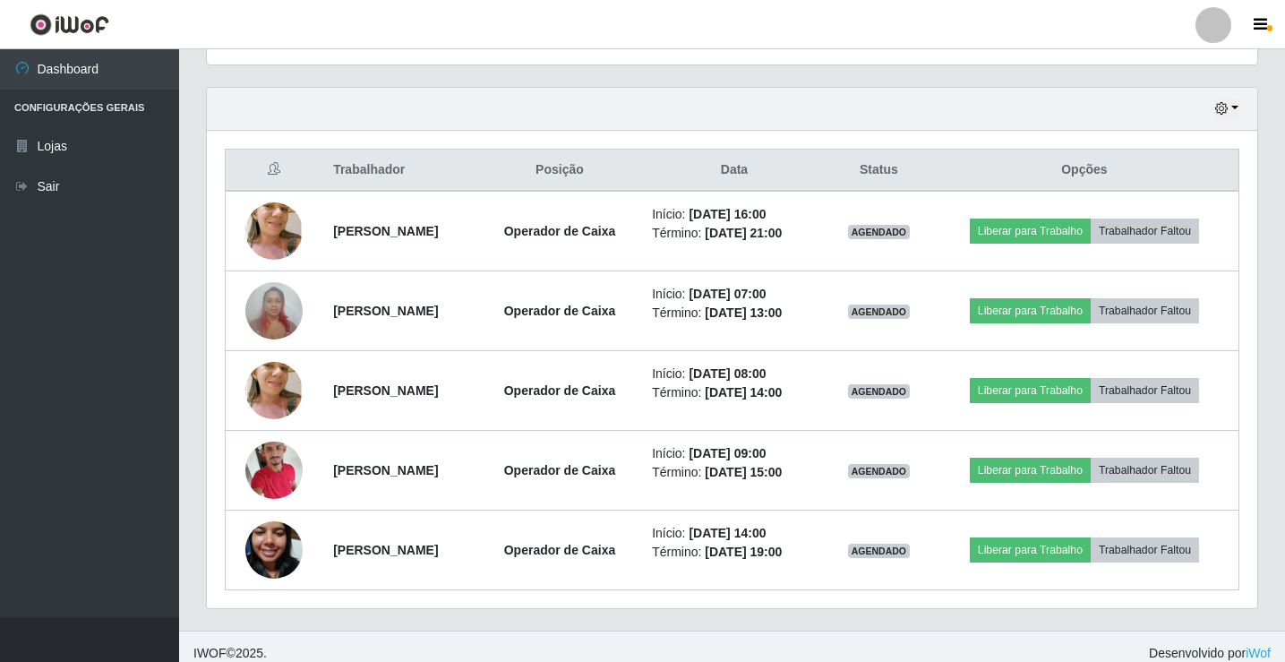
scroll to position [607, 0]
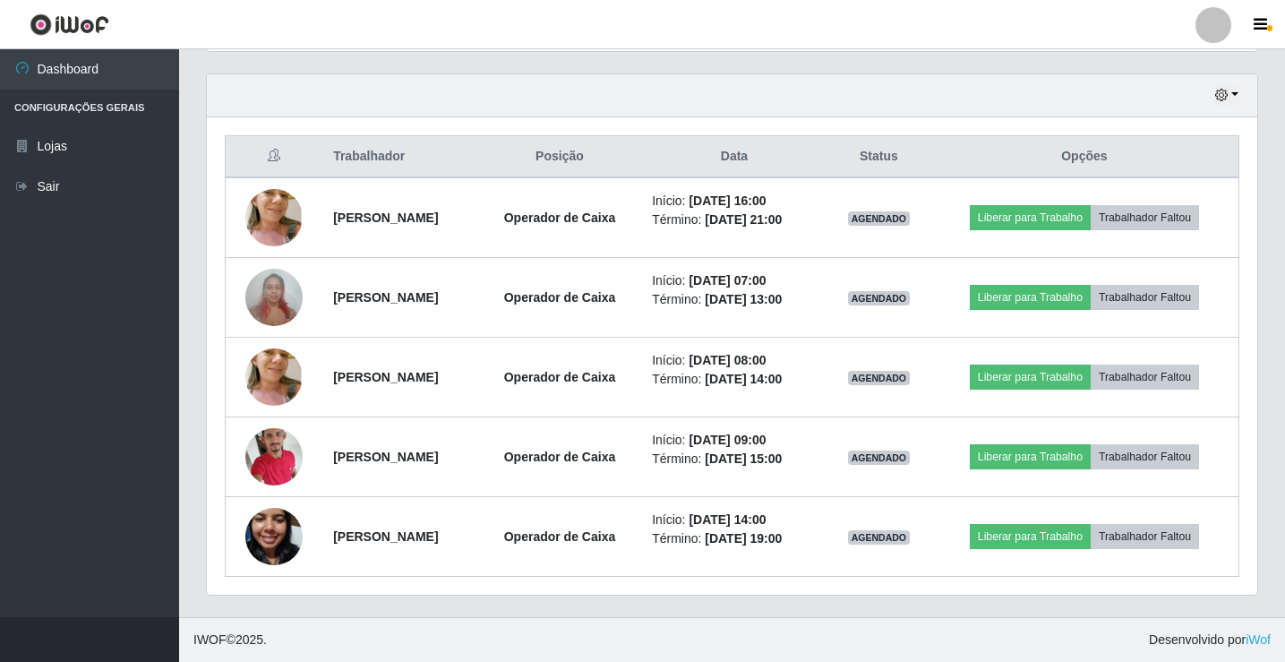
click at [208, 210] on div "Trabalhador Posição Data Status Opções [PERSON_NAME] Operador de Caixa Início: …" at bounding box center [732, 355] width 1050 height 477
click at [1224, 81] on div "Hoje 1 dia 3 dias 1 Semana Não encerrados" at bounding box center [732, 95] width 1050 height 43
click at [1226, 87] on button "button" at bounding box center [1226, 95] width 25 height 21
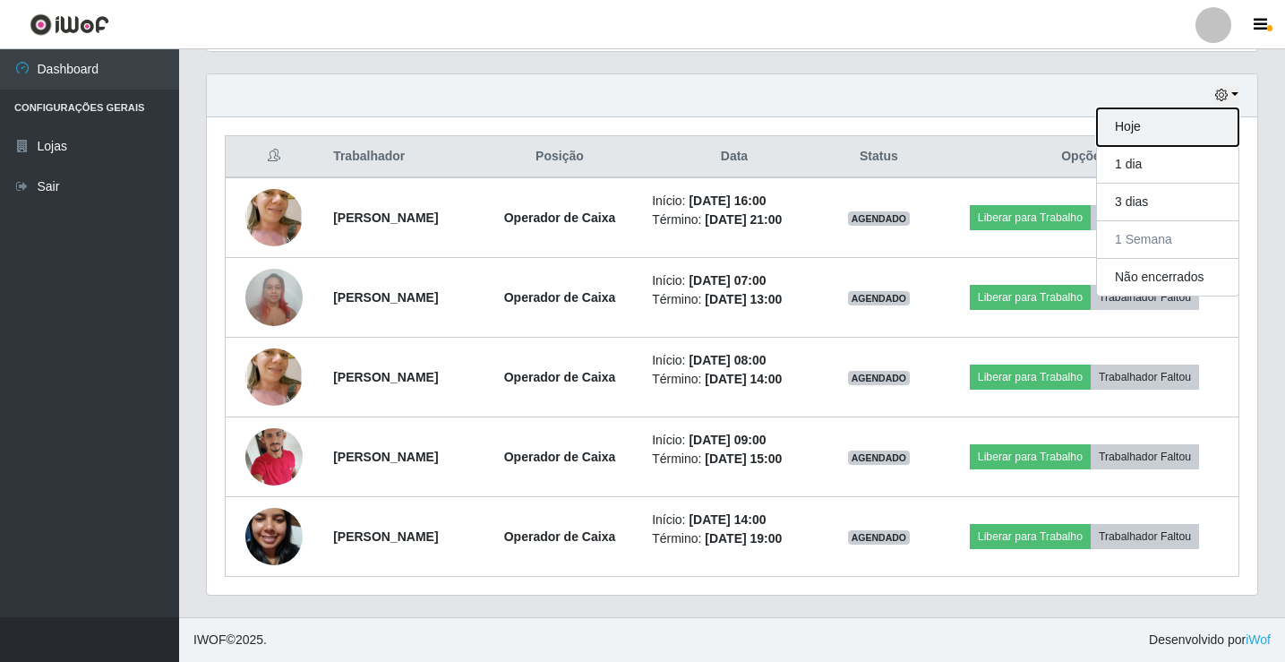
click at [1143, 126] on button "Hoje" at bounding box center [1167, 127] width 141 height 38
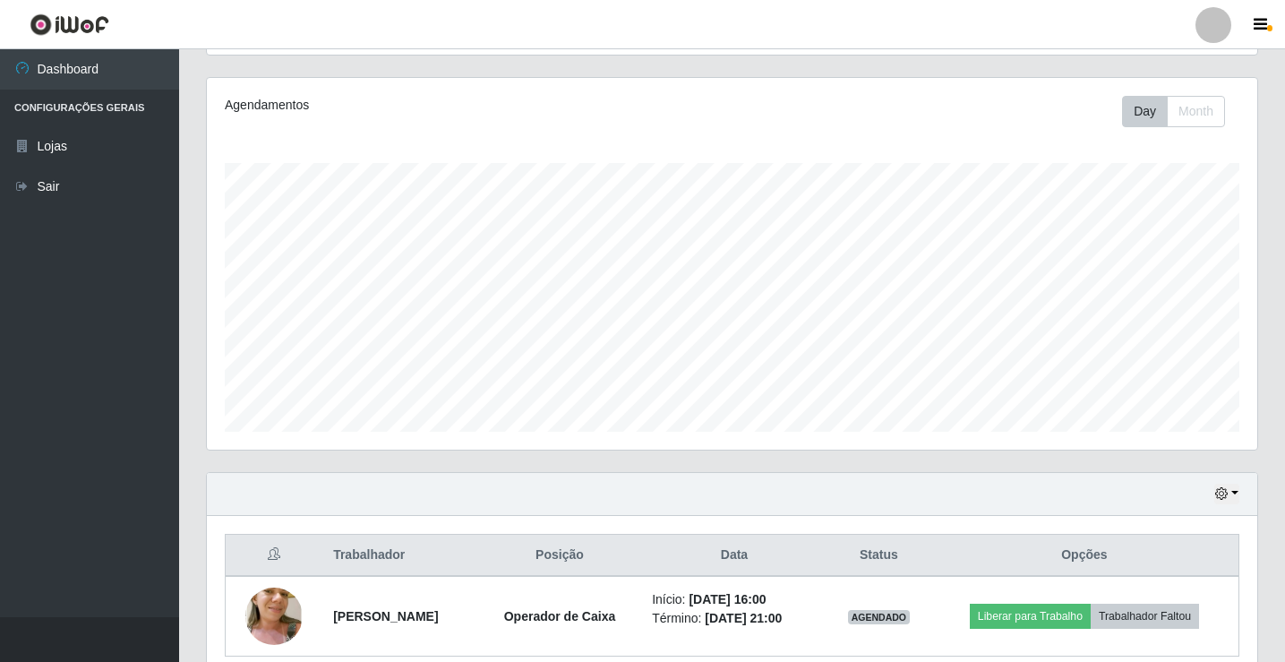
scroll to position [288, 0]
